Goal: Information Seeking & Learning: Learn about a topic

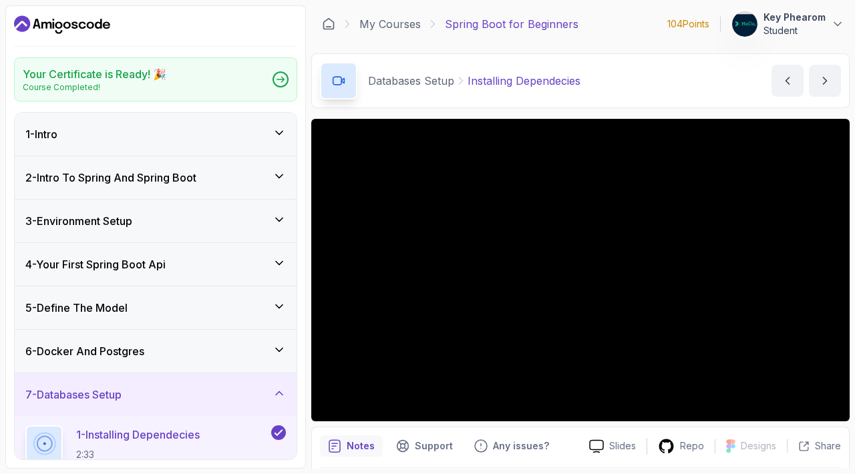
scroll to position [127, 0]
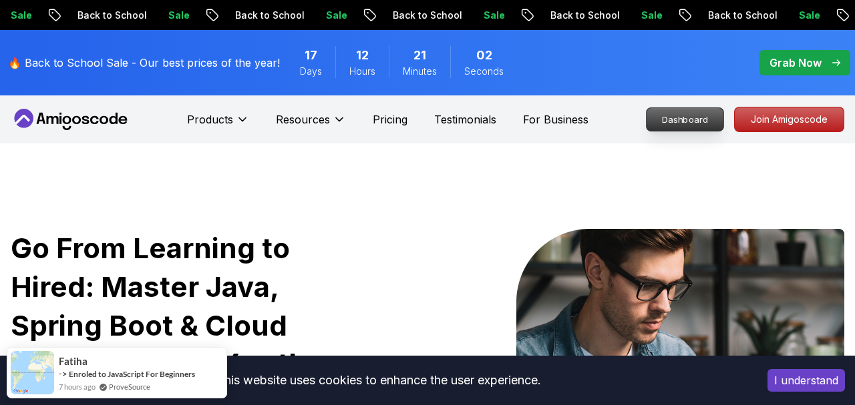
click at [646, 127] on p "Dashboard" at bounding box center [684, 119] width 77 height 23
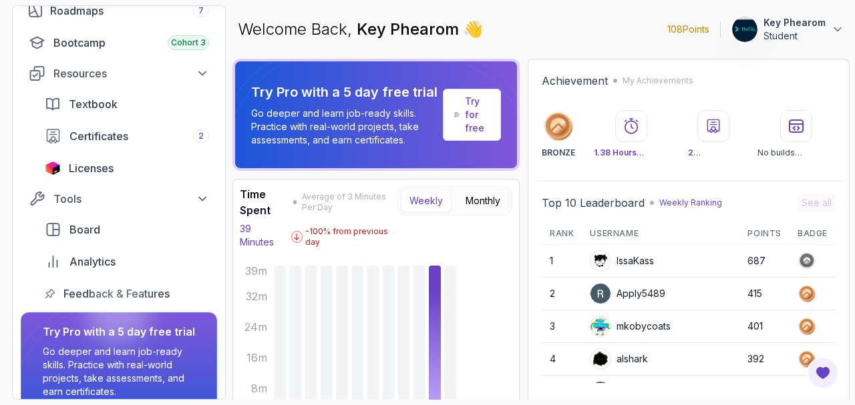
scroll to position [220, 0]
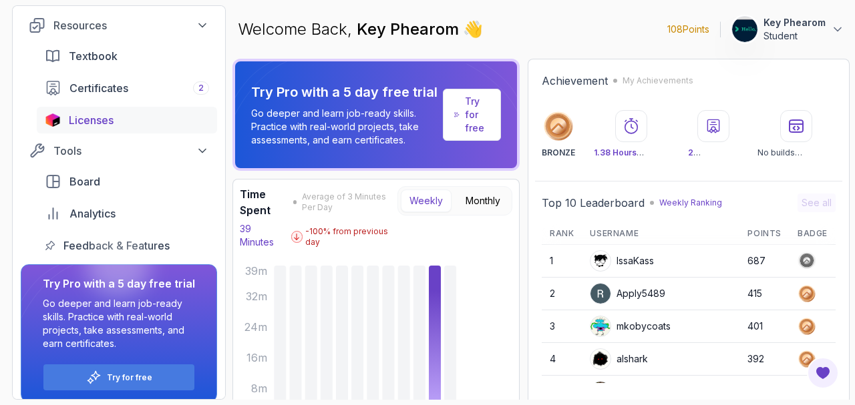
click at [150, 128] on div "Licenses" at bounding box center [139, 120] width 140 height 16
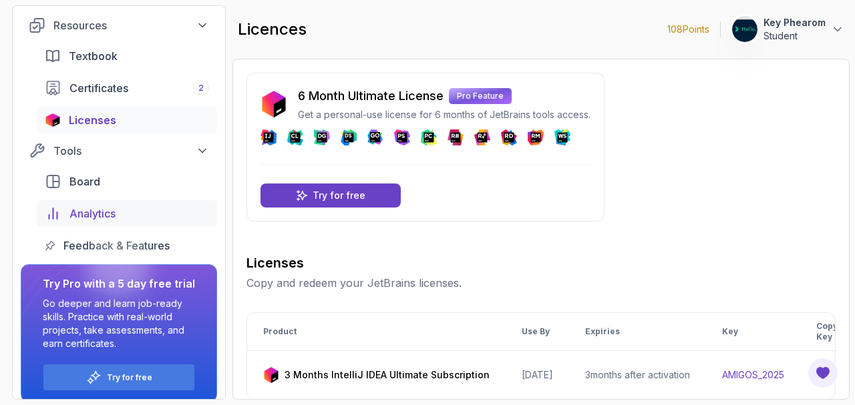
scroll to position [148, 0]
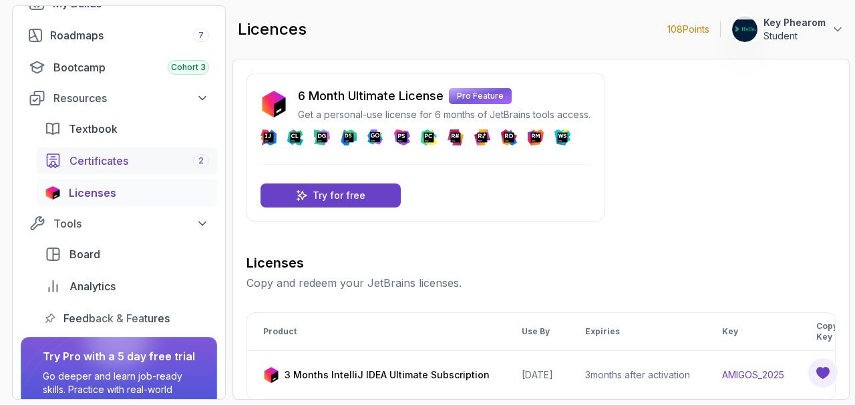
click at [111, 169] on span "Certificates" at bounding box center [98, 161] width 59 height 16
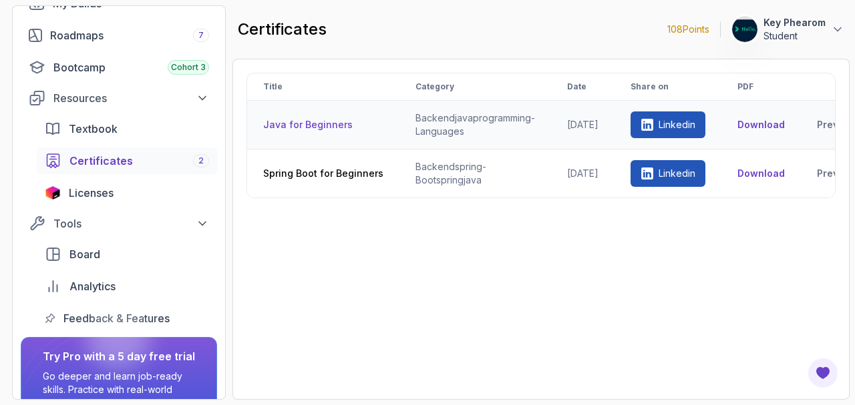
click at [333, 136] on th "Java for Beginners" at bounding box center [323, 125] width 152 height 49
click at [467, 147] on td "backend java programming-languages" at bounding box center [475, 125] width 152 height 49
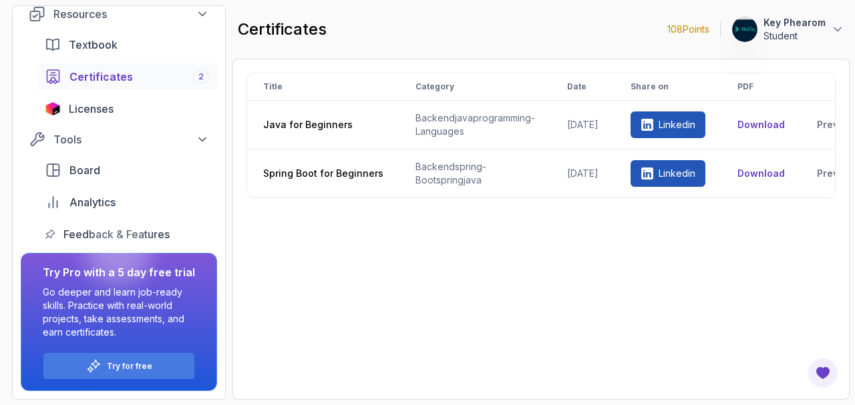
click at [116, 210] on span "Analytics" at bounding box center [92, 202] width 46 height 16
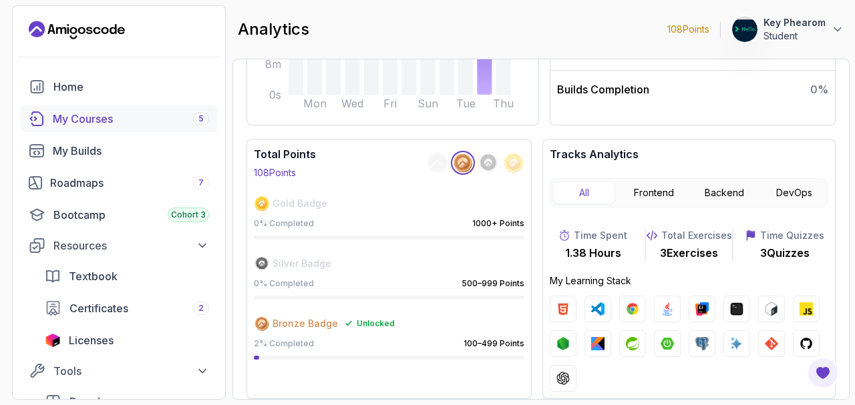
click at [141, 127] on div "My Courses 5" at bounding box center [131, 119] width 156 height 16
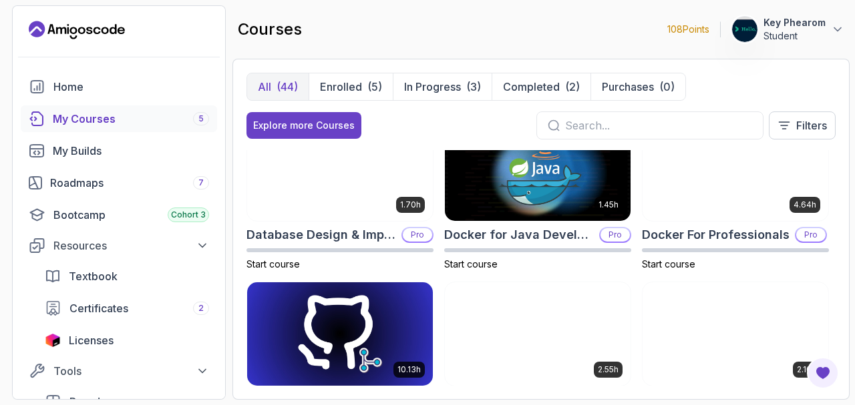
scroll to position [365, 0]
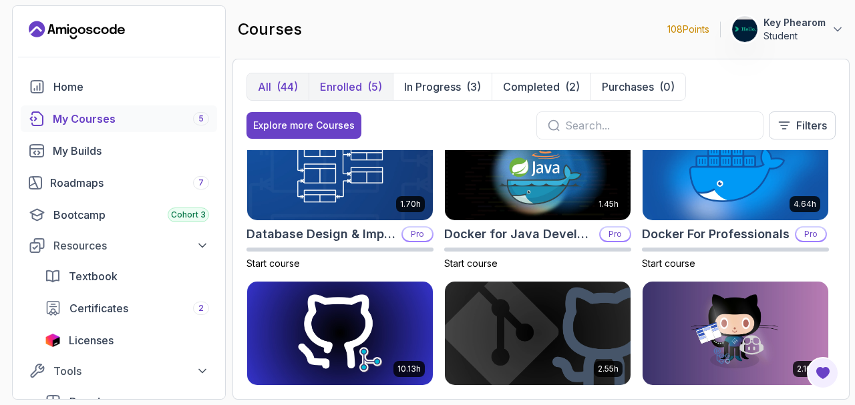
click at [362, 95] on p "Enrolled" at bounding box center [341, 87] width 42 height 16
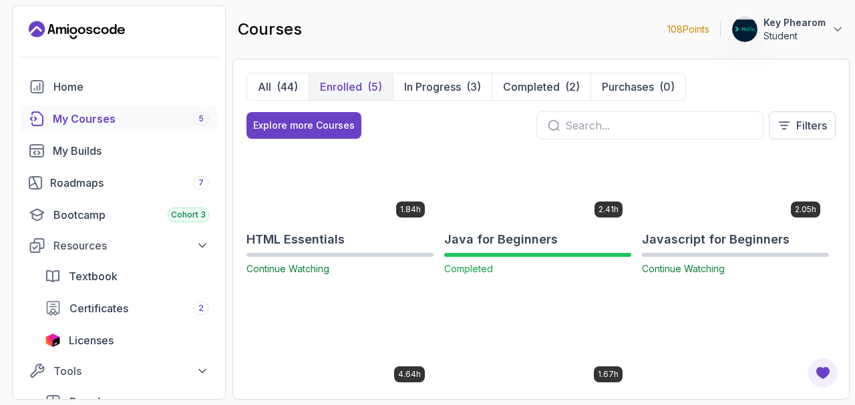
scroll to position [309, 0]
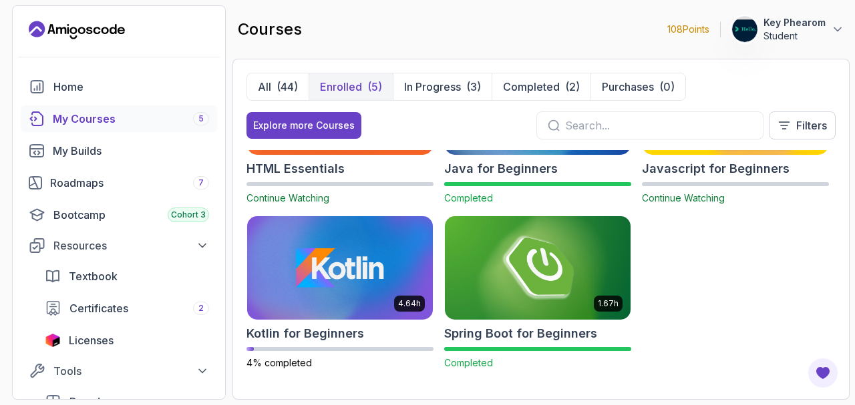
click at [440, 283] on img at bounding box center [537, 268] width 195 height 109
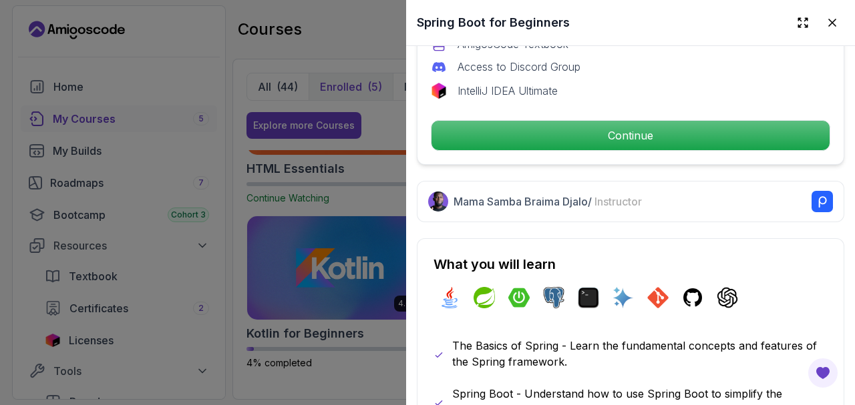
scroll to position [516, 0]
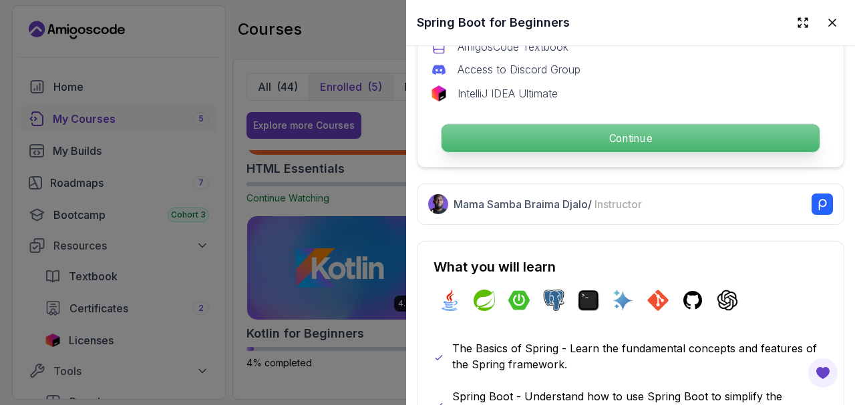
click at [642, 152] on p "Continue" at bounding box center [630, 138] width 378 height 28
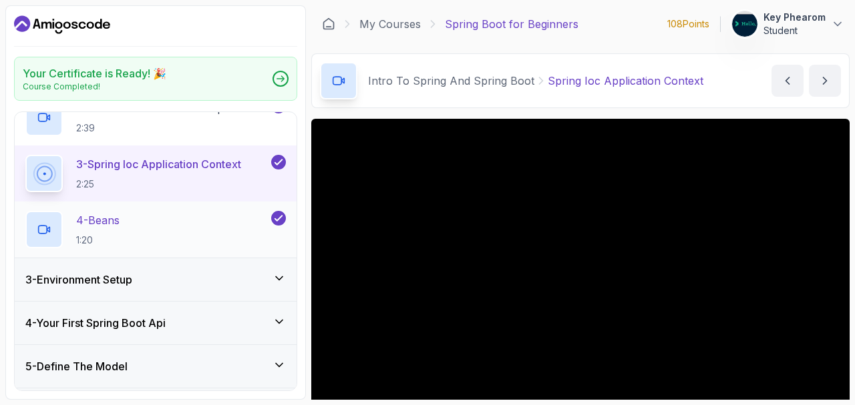
scroll to position [192, 0]
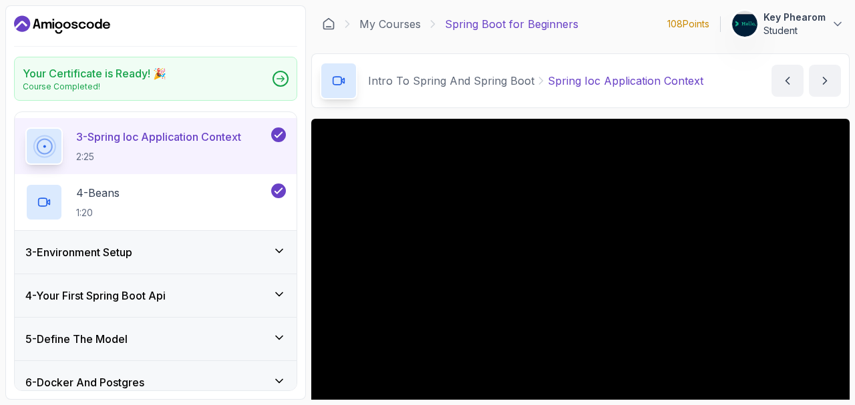
click at [216, 260] on div "3 - Environment Setup" at bounding box center [155, 252] width 260 height 16
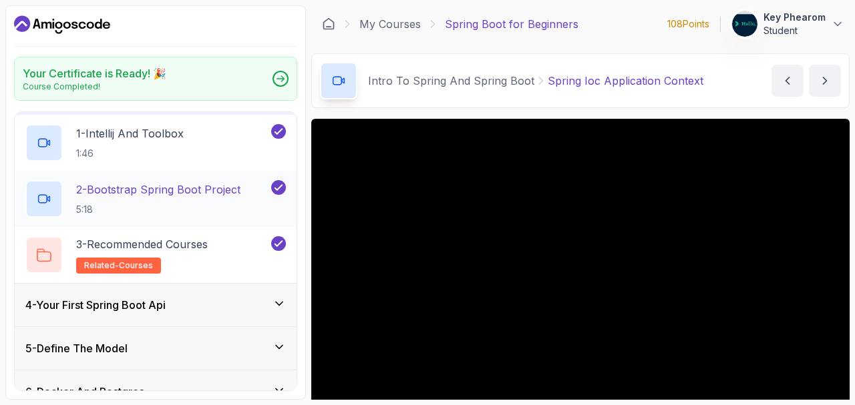
scroll to position [0, 0]
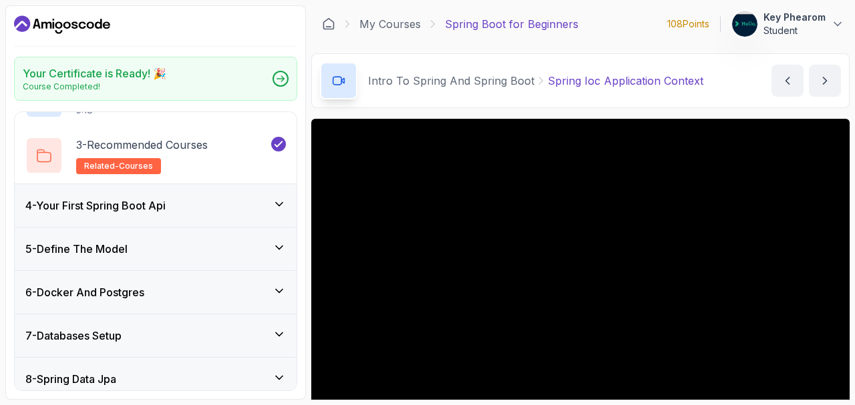
click at [234, 227] on div "4 - Your First Spring Boot Api" at bounding box center [156, 205] width 282 height 43
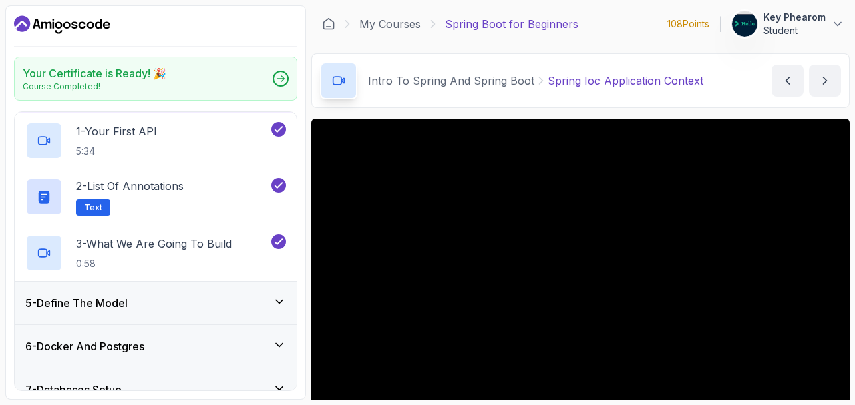
scroll to position [305, 0]
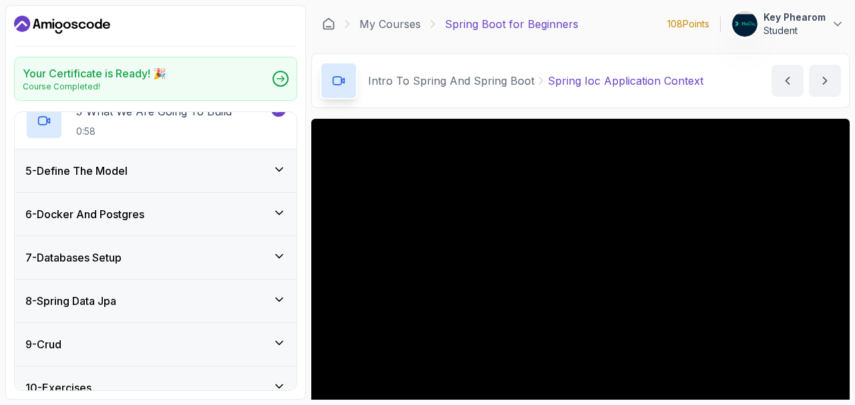
click at [234, 179] on div "5 - Define The Model" at bounding box center [155, 171] width 260 height 16
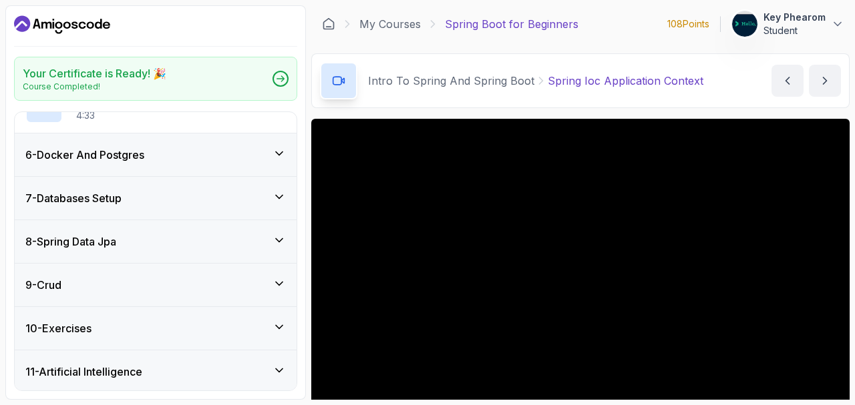
scroll to position [313, 0]
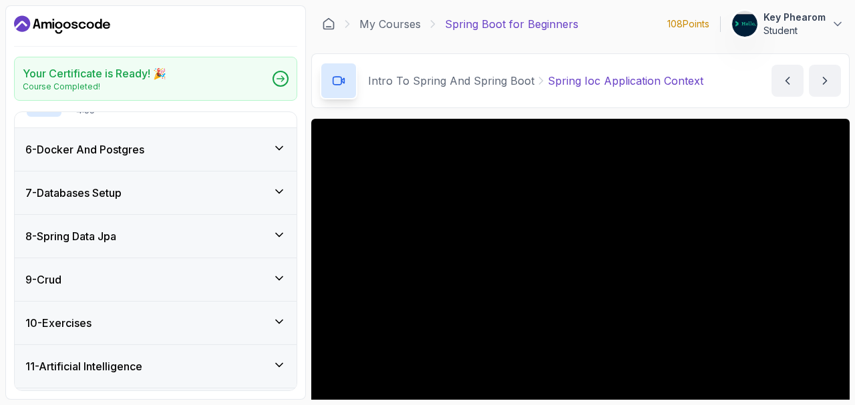
click at [234, 171] on div "6 - Docker And Postgres" at bounding box center [156, 149] width 282 height 43
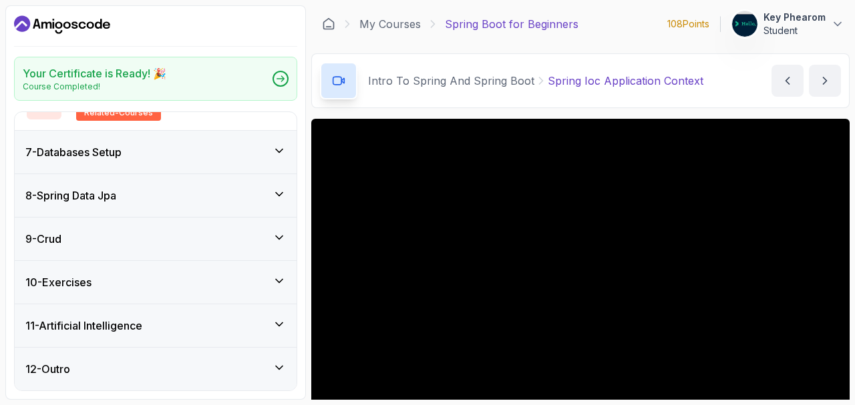
scroll to position [663, 0]
click at [234, 166] on div "7 - Databases Setup" at bounding box center [156, 152] width 282 height 43
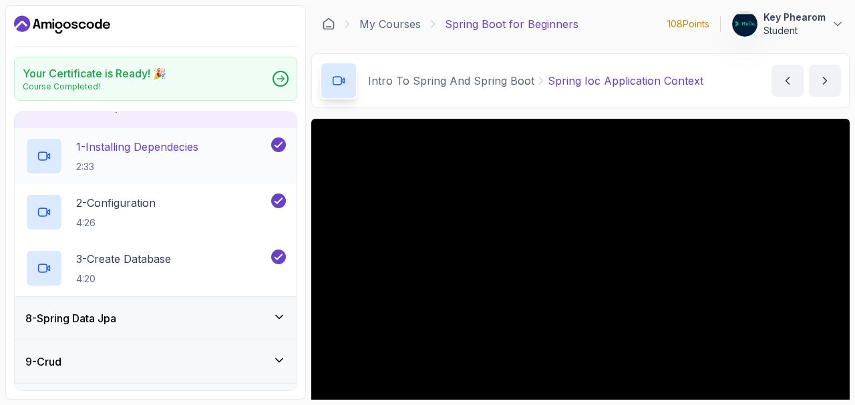
scroll to position [280, 0]
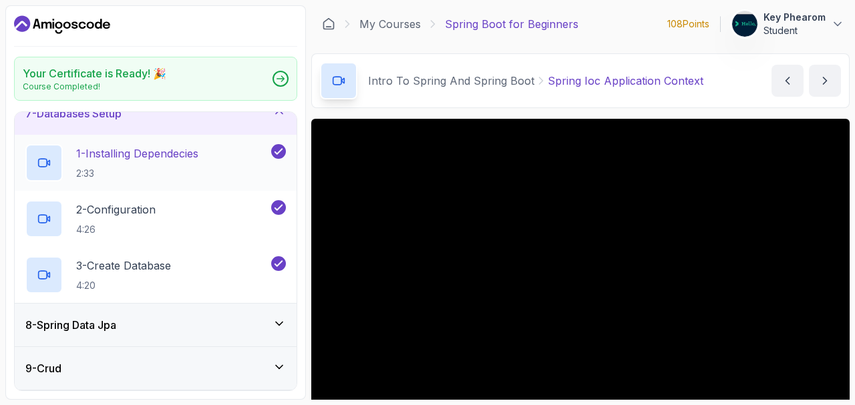
click at [198, 162] on p "1 - Installing Dependecies" at bounding box center [137, 154] width 122 height 16
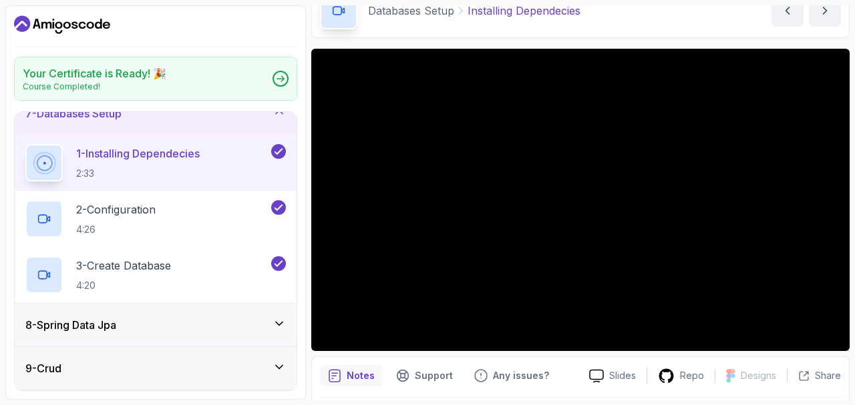
scroll to position [87, 0]
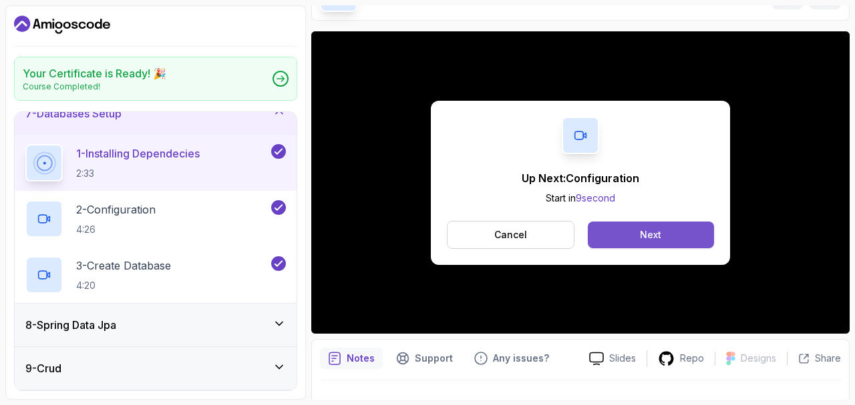
click at [631, 248] on button "Next" at bounding box center [651, 235] width 126 height 27
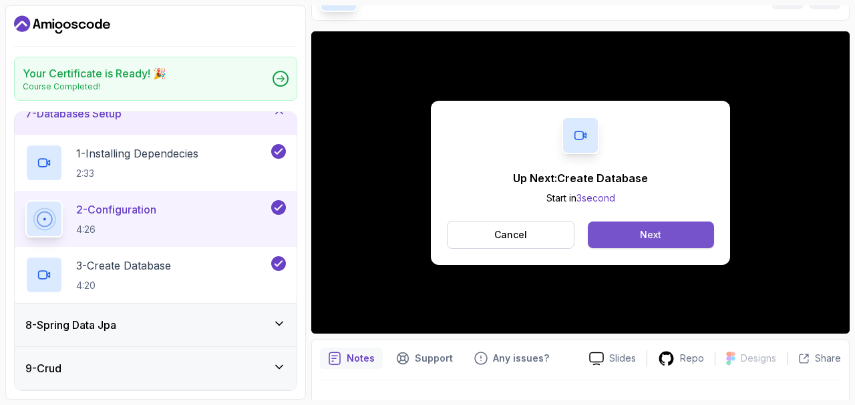
click at [634, 248] on button "Next" at bounding box center [651, 235] width 126 height 27
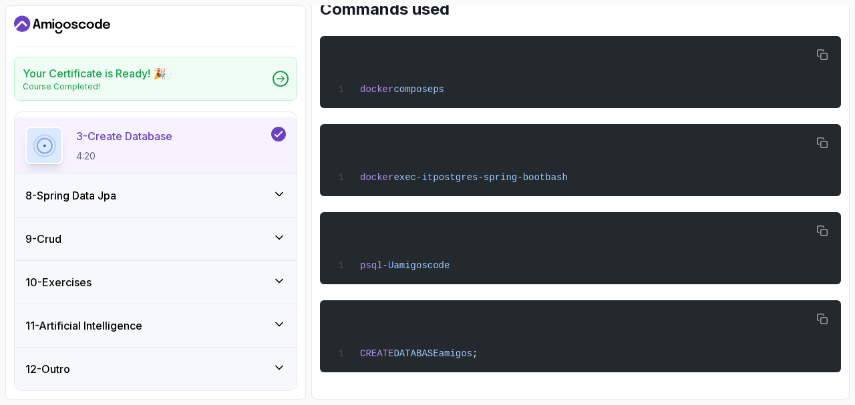
scroll to position [605, 0]
click at [516, 172] on span "postgres-spring-boot" at bounding box center [489, 177] width 112 height 11
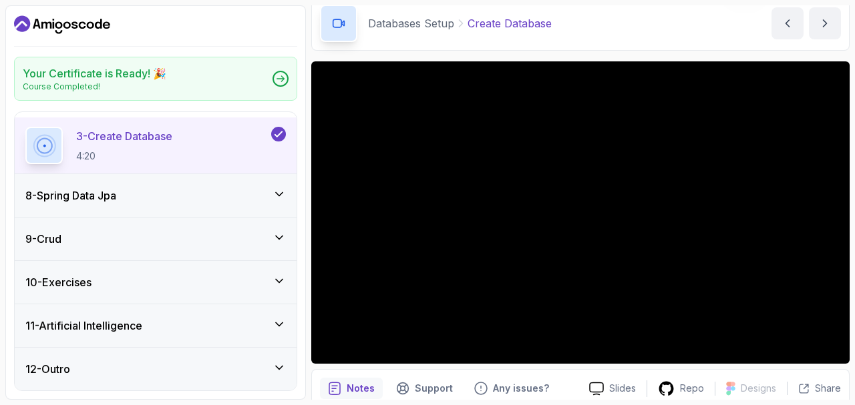
scroll to position [63, 0]
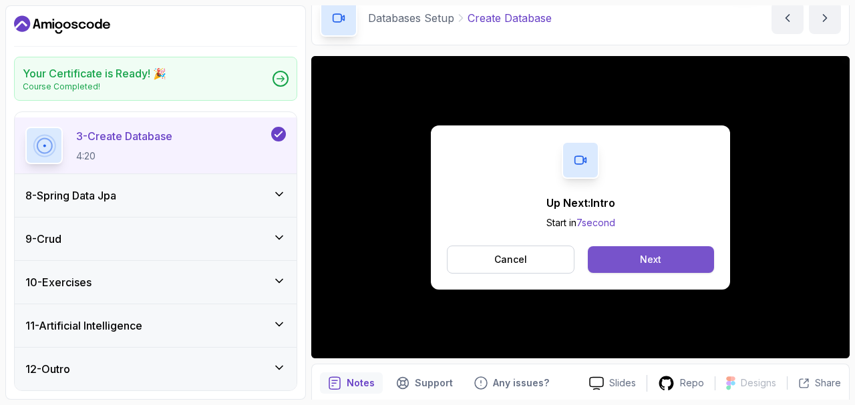
click at [681, 273] on button "Next" at bounding box center [651, 259] width 126 height 27
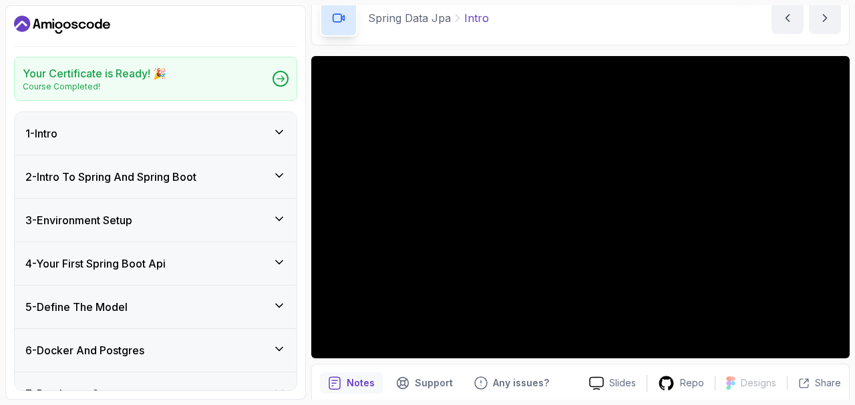
scroll to position [63, 0]
